Goal: Navigation & Orientation: Find specific page/section

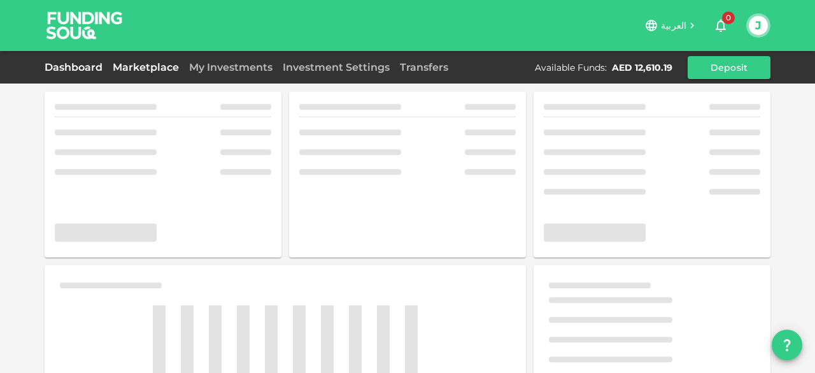
click at [129, 64] on link "Marketplace" at bounding box center [146, 67] width 76 height 12
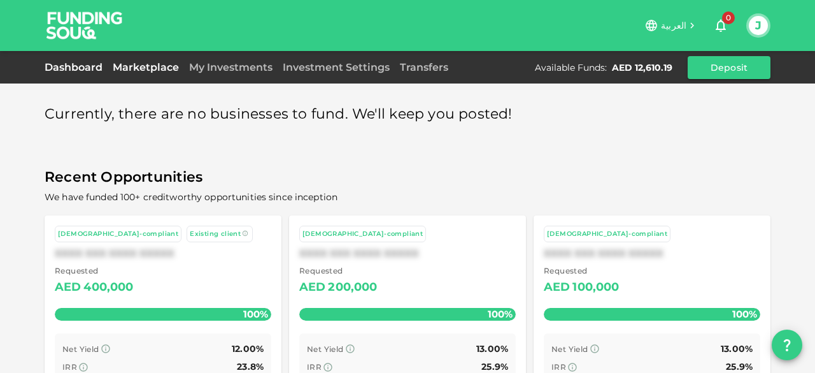
click at [73, 64] on link "Dashboard" at bounding box center [76, 67] width 63 height 12
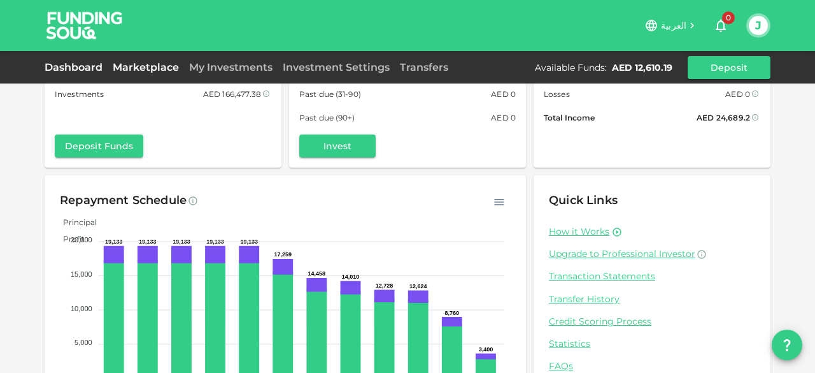
scroll to position [93, 0]
click at [156, 66] on link "Marketplace" at bounding box center [146, 67] width 76 height 12
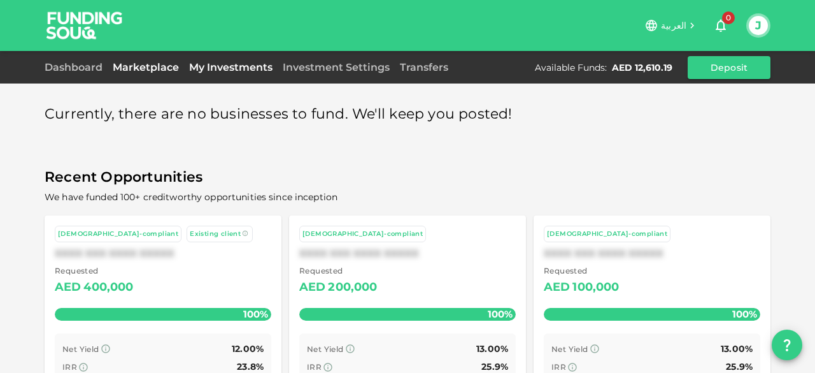
click at [211, 68] on link "My Investments" at bounding box center [231, 67] width 94 height 12
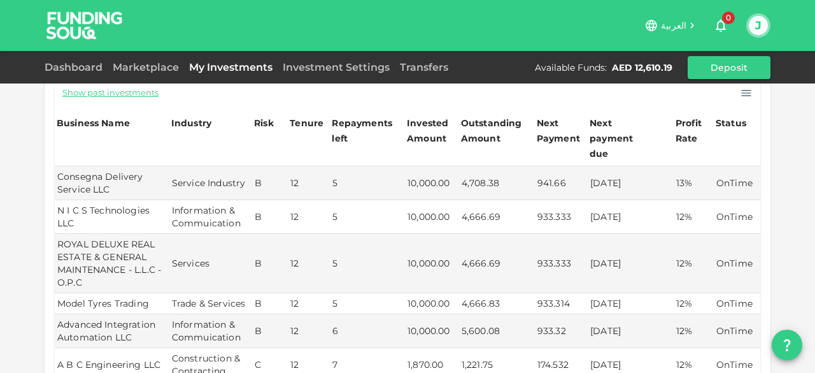
scroll to position [253, 0]
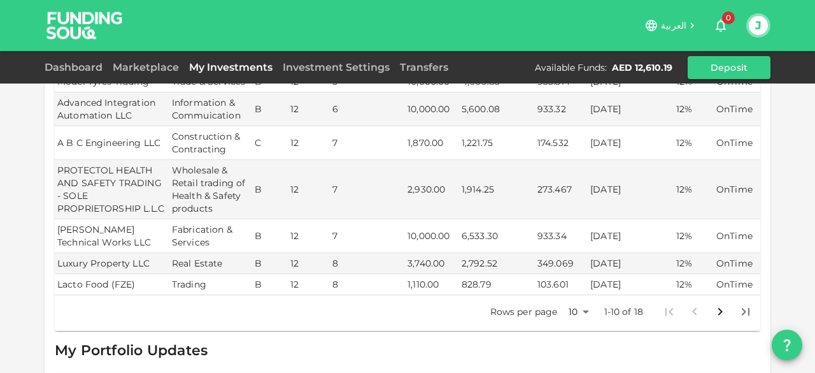
click at [718, 304] on icon "Go to next page" at bounding box center [720, 311] width 15 height 15
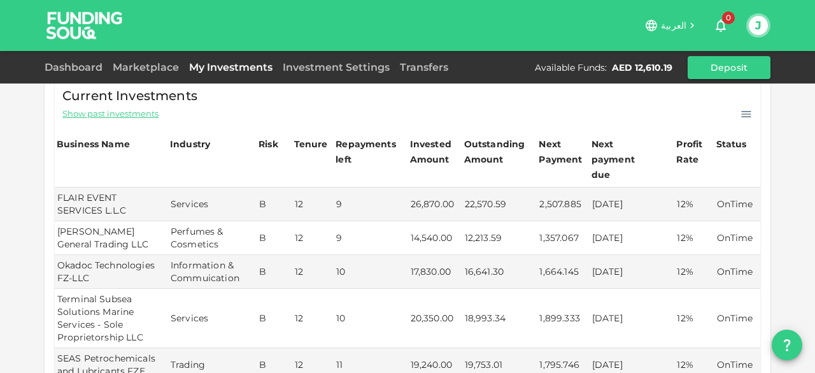
scroll to position [232, 0]
